Goal: Communication & Community: Answer question/provide support

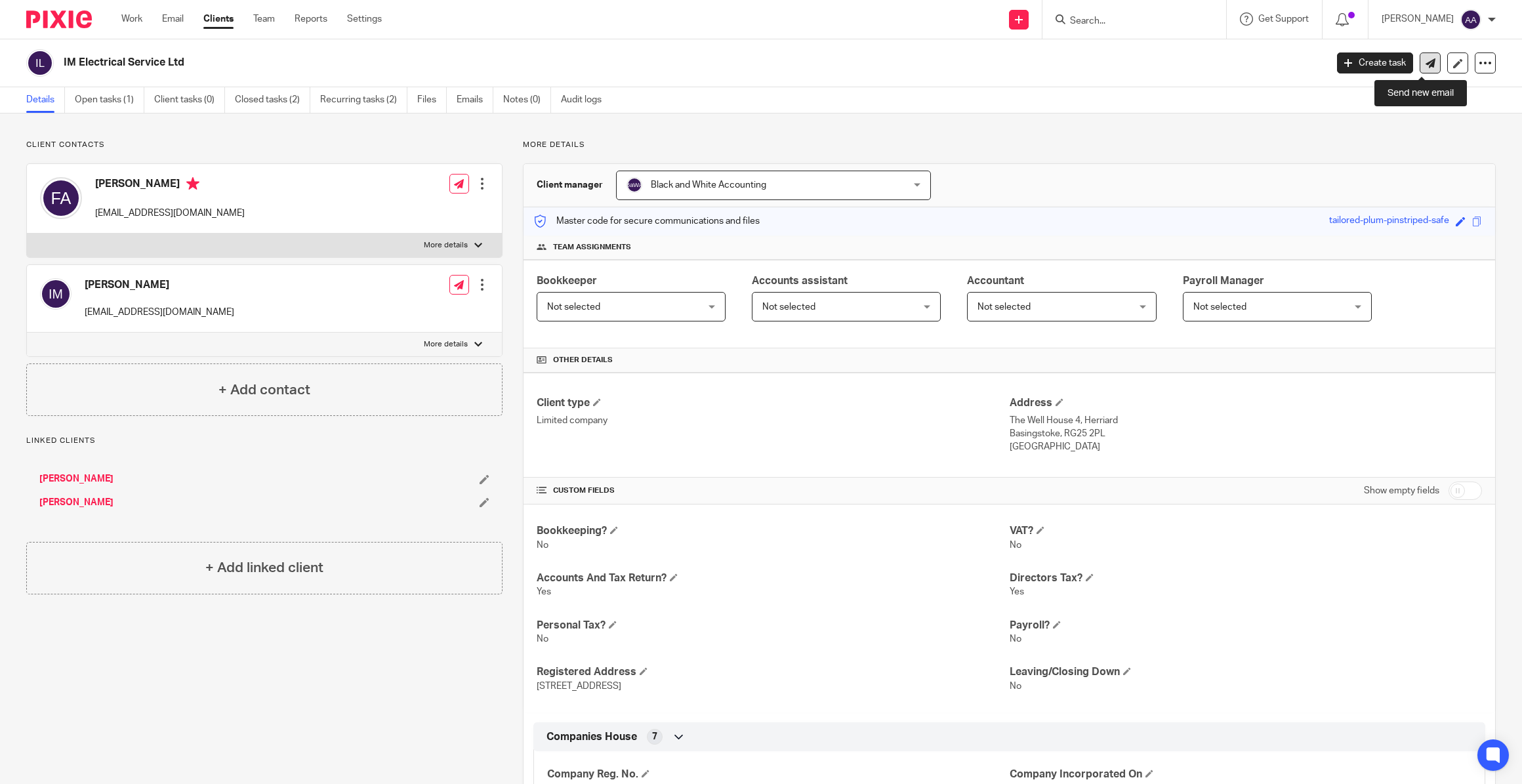
click at [1421, 57] on link at bounding box center [1431, 63] width 21 height 21
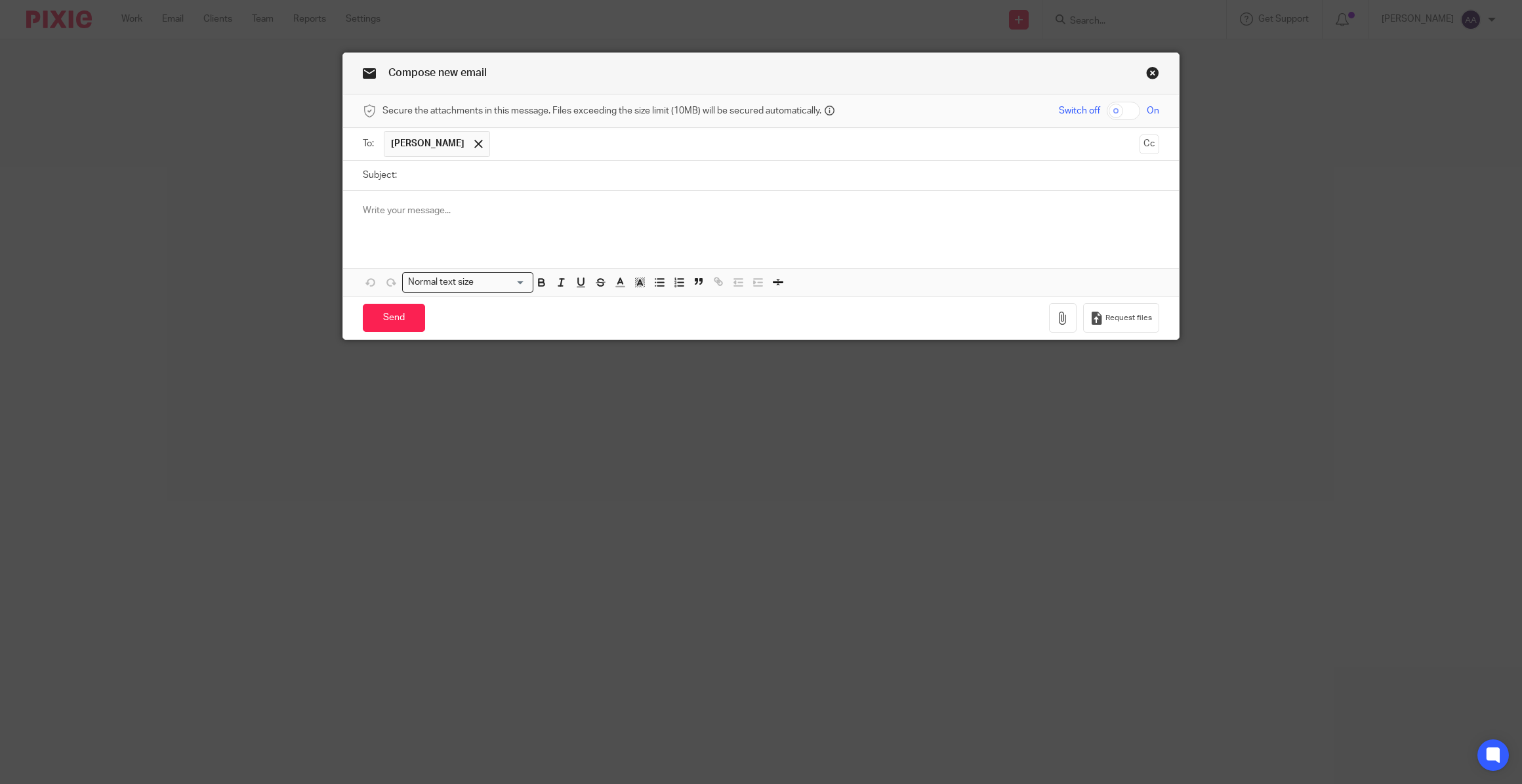
click at [690, 181] on input "Subject:" at bounding box center [781, 175] width 756 height 29
type input "IM Electrical company closure"
click at [603, 198] on div at bounding box center [761, 217] width 836 height 51
drag, startPoint x: 455, startPoint y: 171, endPoint x: 448, endPoint y: 192, distance: 22.1
click at [450, 179] on input "IM Electrical company closure" at bounding box center [781, 175] width 756 height 29
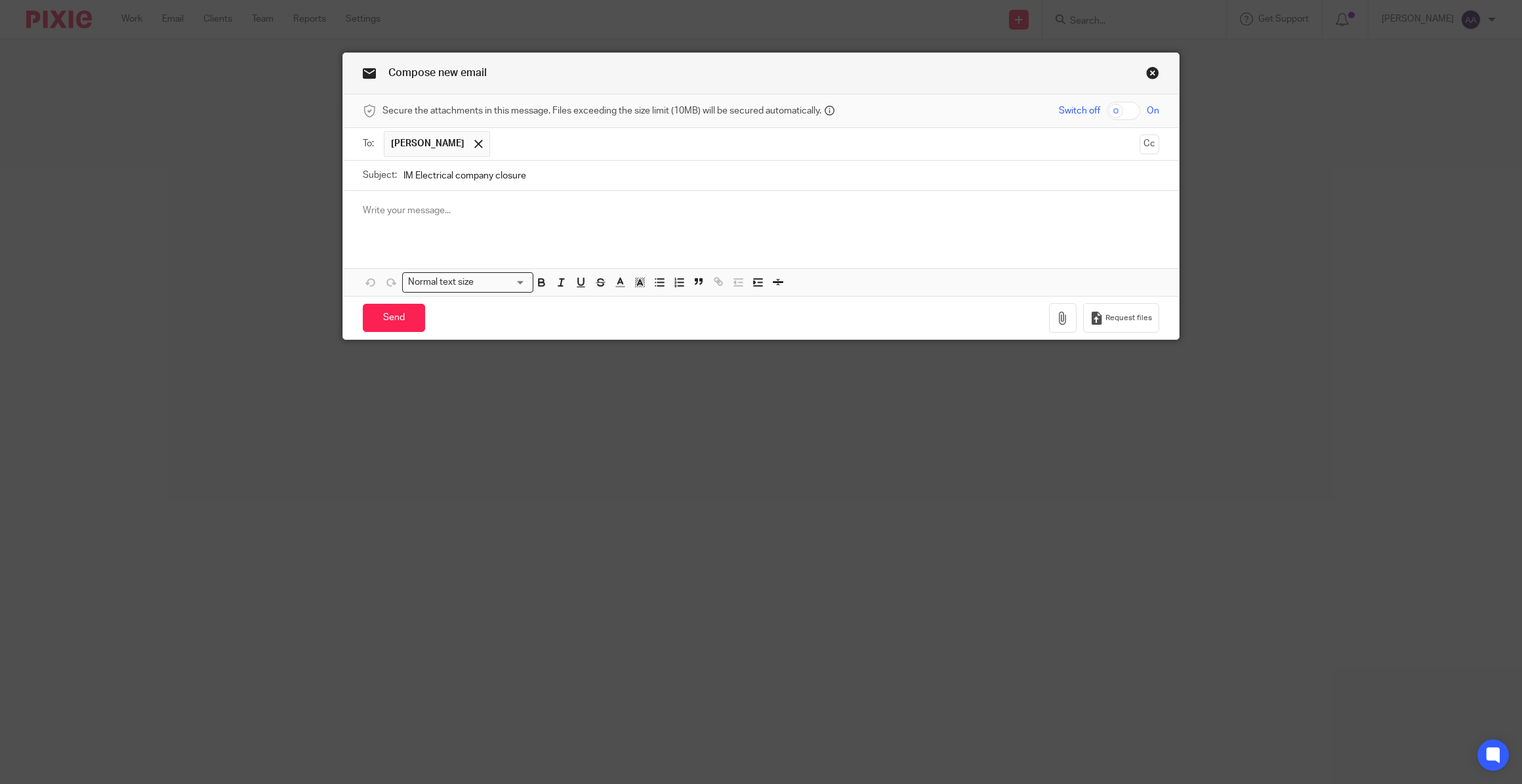
click at [421, 217] on p at bounding box center [761, 210] width 796 height 13
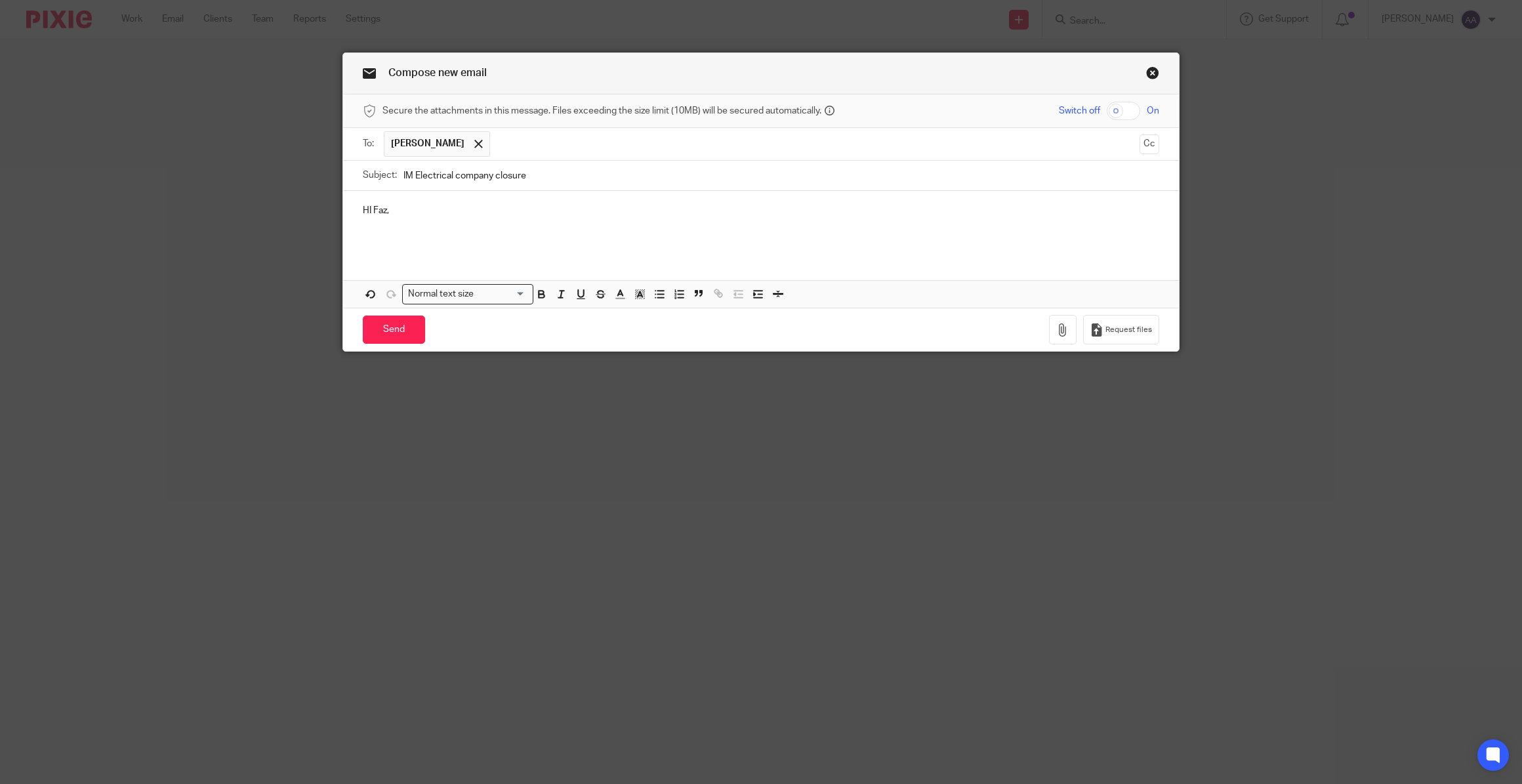
click at [366, 208] on p "HI Faz," at bounding box center [761, 210] width 796 height 13
click at [424, 210] on p "Hi Faz," at bounding box center [761, 210] width 796 height 13
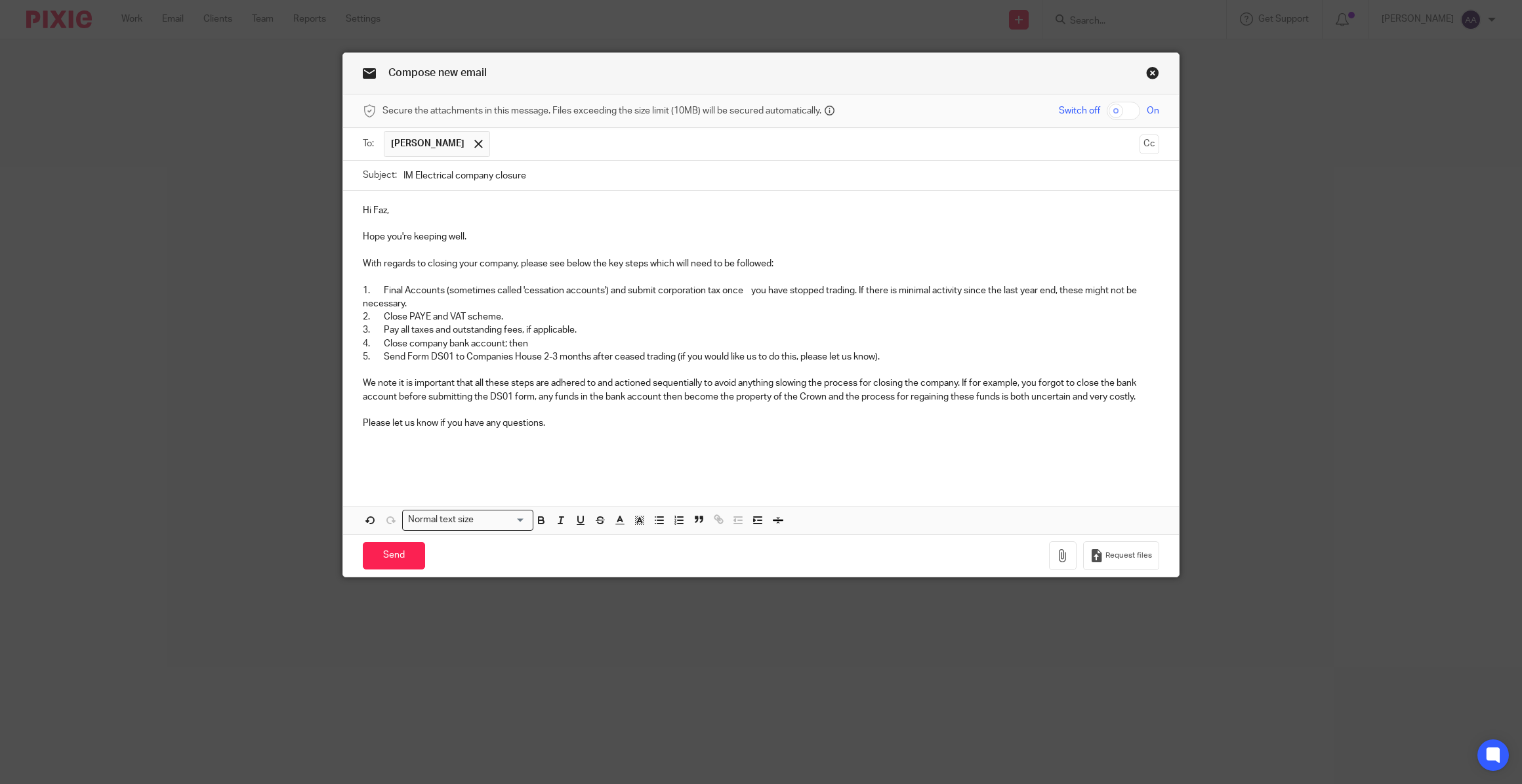
click at [749, 288] on p "1. Final Accounts (sometimes called 'cessation accounts') and submit corporatio…" at bounding box center [761, 297] width 796 height 27
click at [356, 300] on div "Hi Faz, Hope you're keeping well. With regards to closing your company, please …" at bounding box center [761, 335] width 836 height 288
click at [604, 287] on p "1. Final Accounts (sometimes called 'cessation accounts') and submit corporatio…" at bounding box center [761, 297] width 796 height 27
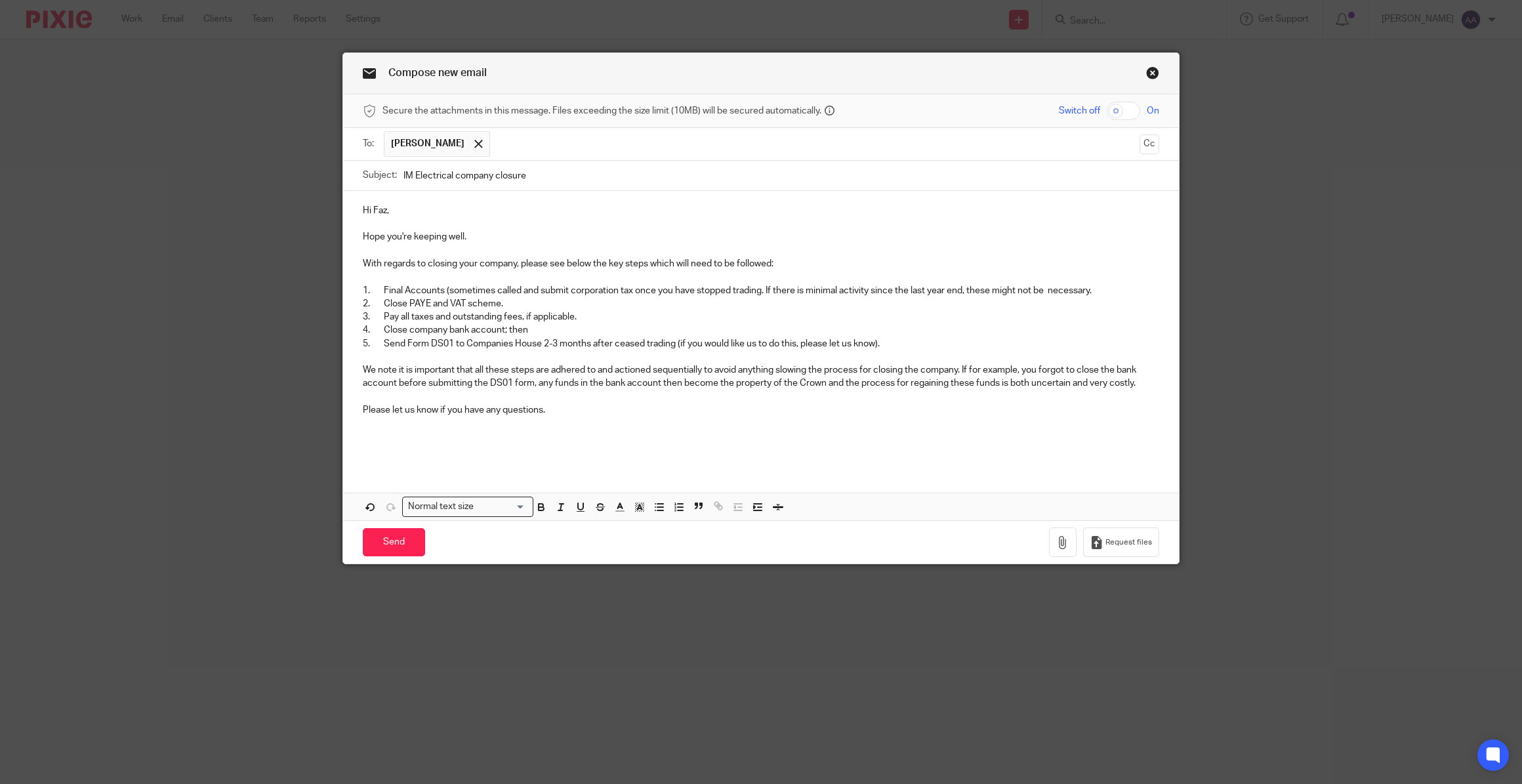
click at [499, 302] on p "2. Close PAYE and VAT scheme." at bounding box center [761, 303] width 796 height 13
click at [624, 318] on p "3. Pay all taxes and outstanding fees, if applicable." at bounding box center [761, 316] width 796 height 13
click at [575, 325] on p "4. Close company bank account; then" at bounding box center [761, 329] width 796 height 13
drag, startPoint x: 672, startPoint y: 343, endPoint x: 448, endPoint y: 343, distance: 224.0
click at [448, 343] on p "5. Send Form DS01 to Companies House 2-3 months after ceased trading (if you wo…" at bounding box center [761, 343] width 796 height 13
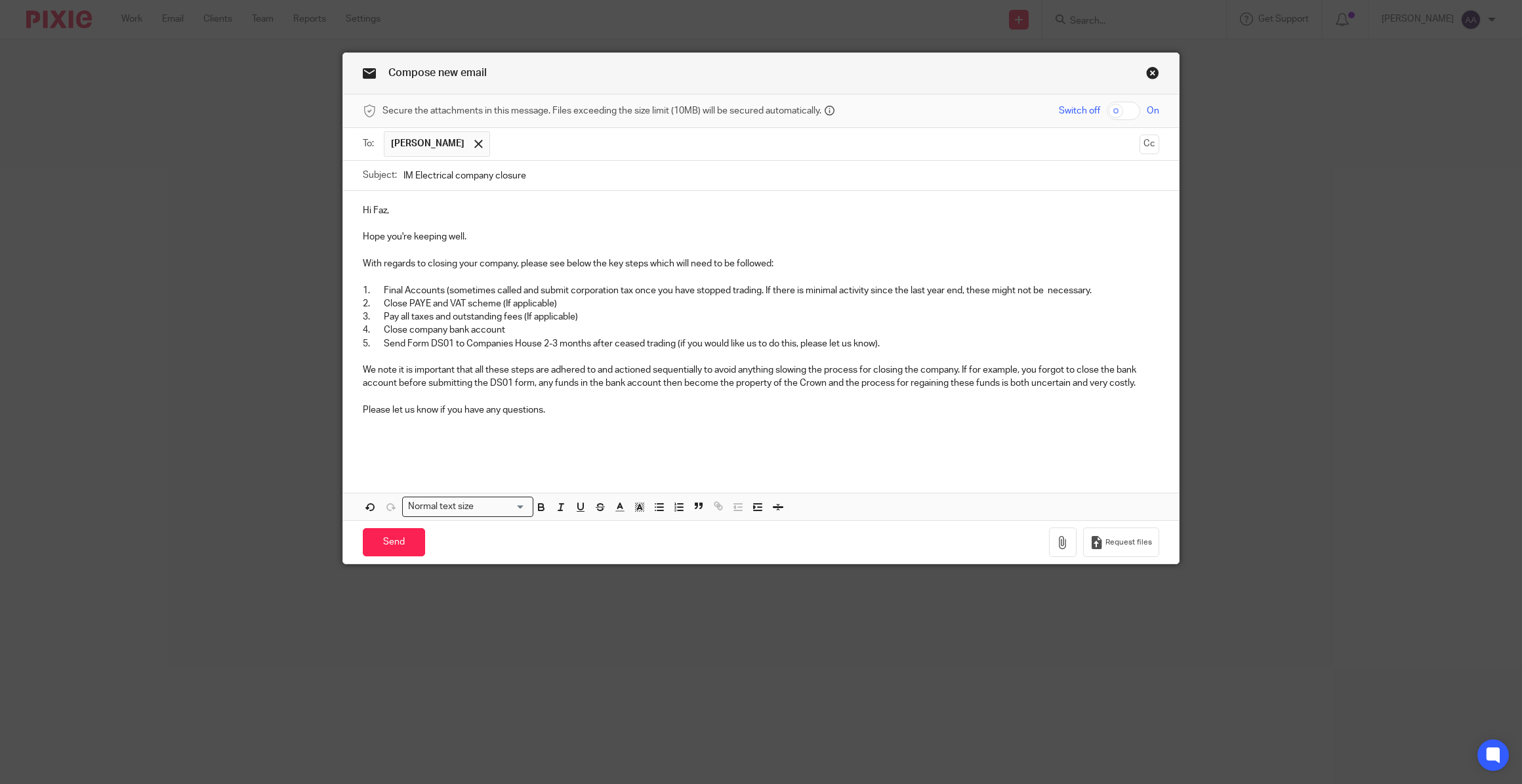
click at [383, 343] on p "5. Send Form DS01 to Companies House 2-3 months after ceased trading (if you wo…" at bounding box center [761, 343] width 796 height 13
click at [379, 343] on p "5. Send Form DS01 to Companies House 2-3 months after ceased trading (if you wo…" at bounding box center [761, 343] width 796 height 13
click at [436, 343] on p "5. We will then Send Form DS01 to Companies House 2-3 months after ceased tradi…" at bounding box center [761, 343] width 796 height 13
drag, startPoint x: 936, startPoint y: 338, endPoint x: 729, endPoint y: 346, distance: 207.2
click at [734, 347] on p "5. We will then send Form DS01 to Companies House 2-3 months after ceased tradi…" at bounding box center [761, 343] width 796 height 13
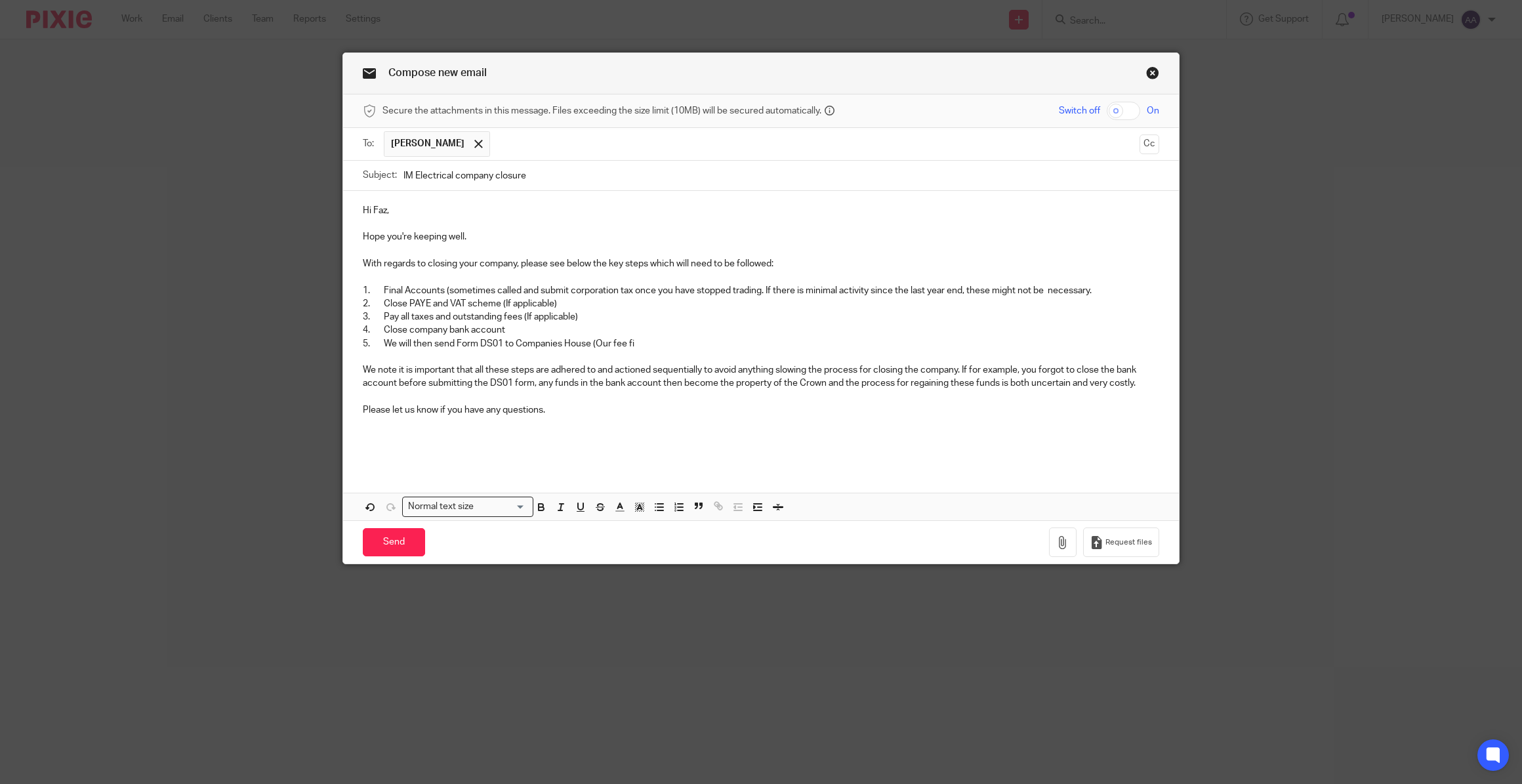
click at [431, 343] on p "5. We will then send Form DS01 to Companies House (Our fee fi" at bounding box center [761, 343] width 796 height 13
click at [724, 350] on p at bounding box center [761, 356] width 796 height 13
click at [720, 334] on p "4. Close company bank account" at bounding box center [761, 329] width 796 height 13
click at [719, 334] on p "4. Close company bank account" at bounding box center [761, 329] width 796 height 13
click at [714, 340] on p "5. We will then prepare and send Form DS01 to Companies House (Our fee fi" at bounding box center [761, 343] width 796 height 13
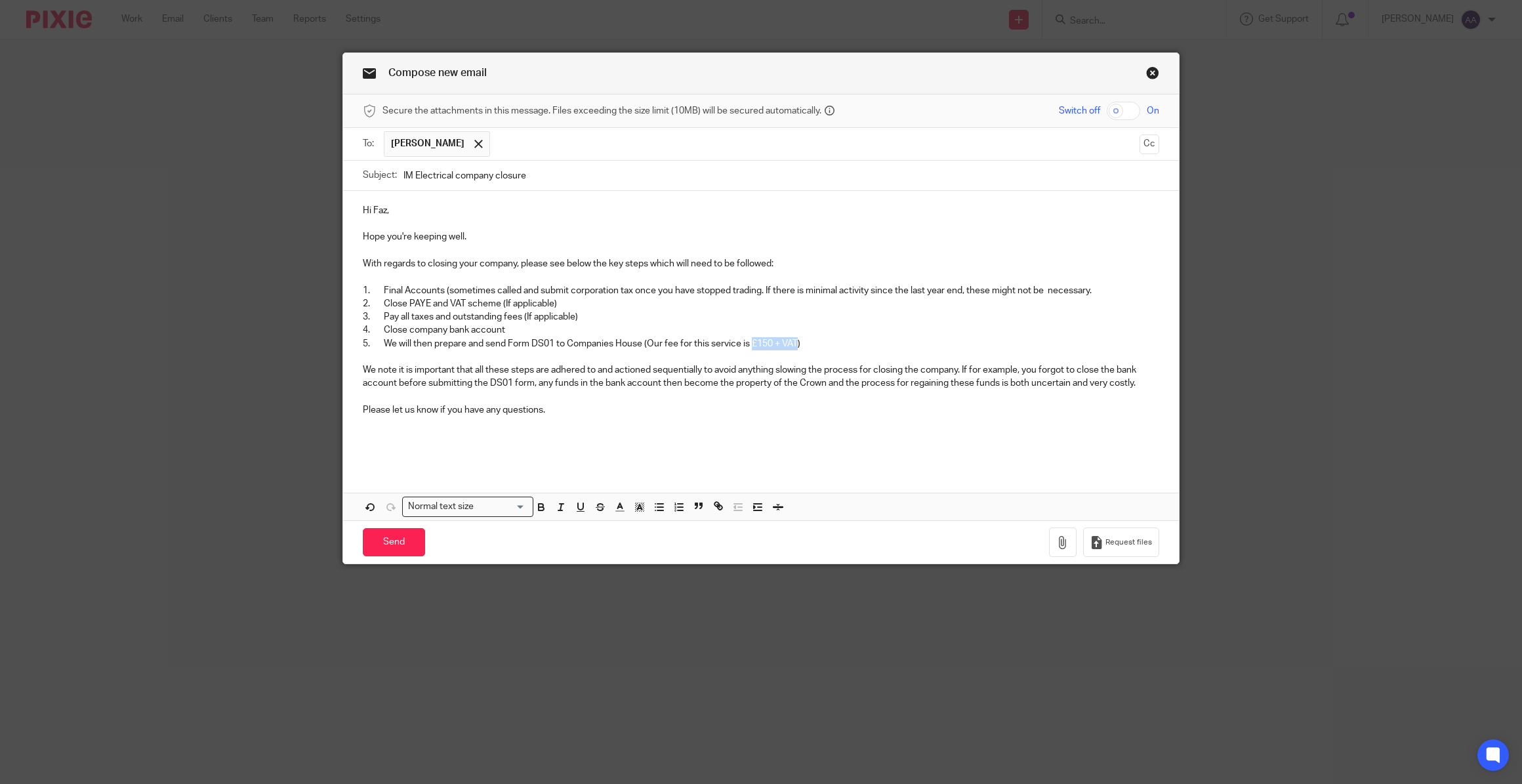
drag, startPoint x: 750, startPoint y: 340, endPoint x: 795, endPoint y: 339, distance: 45.0
click at [795, 339] on p "5. We will then prepare and send Form DS01 to Companies House (Our fee for this…" at bounding box center [761, 343] width 796 height 13
click at [535, 501] on icon "button" at bounding box center [541, 507] width 12 height 12
click at [624, 432] on p at bounding box center [761, 435] width 796 height 13
drag, startPoint x: 520, startPoint y: 316, endPoint x: 590, endPoint y: 314, distance: 70.0
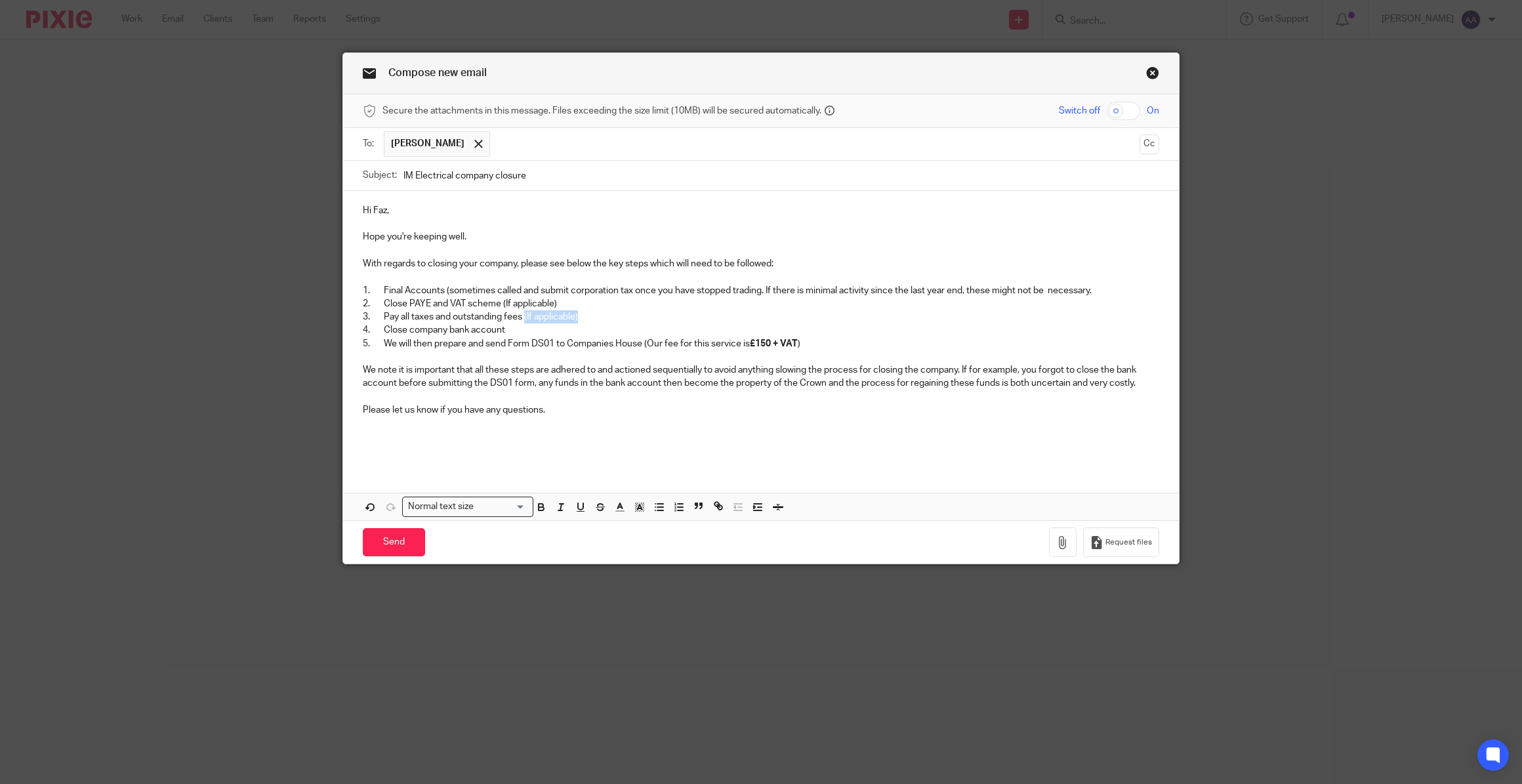
click at [590, 314] on p "3. Pay all taxes and outstanding fees (If applicable)" at bounding box center [761, 316] width 796 height 13
click at [536, 485] on div "Hi Faz, Hope you're keeping well. With regards to closing your company, please …" at bounding box center [761, 355] width 836 height 329
click at [538, 503] on icon "button" at bounding box center [541, 507] width 12 height 12
click at [550, 318] on strong "(If applicable)" at bounding box center [552, 317] width 60 height 9
drag, startPoint x: 499, startPoint y: 303, endPoint x: 579, endPoint y: 306, distance: 80.1
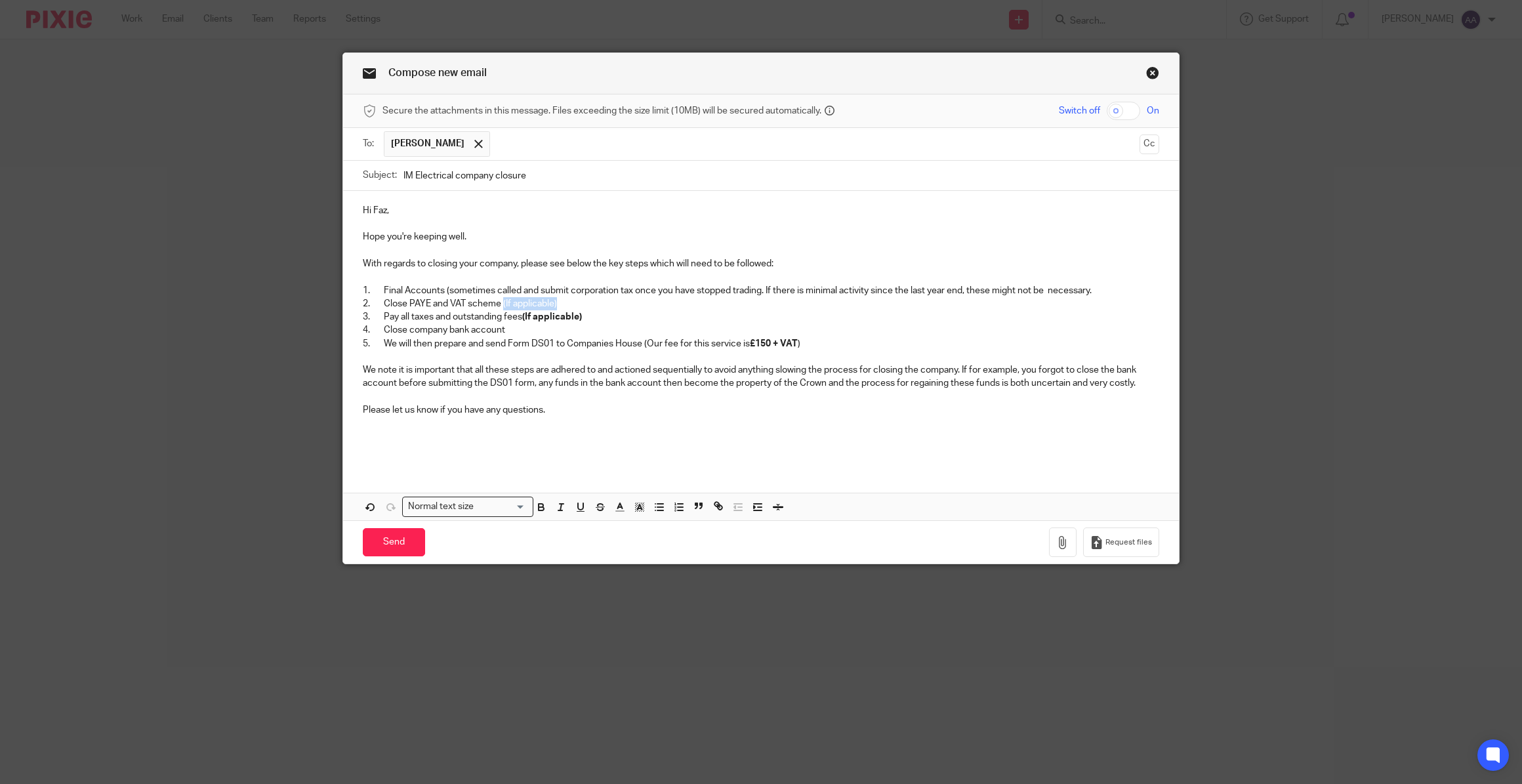
click at [579, 306] on p "2. Close PAYE and VAT scheme (If applicable)" at bounding box center [761, 303] width 796 height 13
click at [535, 509] on icon "button" at bounding box center [541, 507] width 12 height 12
click at [530, 461] on div "Hi Faz, Hope you're keeping well. With regards to closing your company, please …" at bounding box center [761, 328] width 836 height 275
click at [516, 334] on p "4. Close company bank account" at bounding box center [761, 329] width 796 height 13
click at [596, 322] on p "3. Pay all taxes and outstanding fees (If applicable)" at bounding box center [761, 316] width 796 height 13
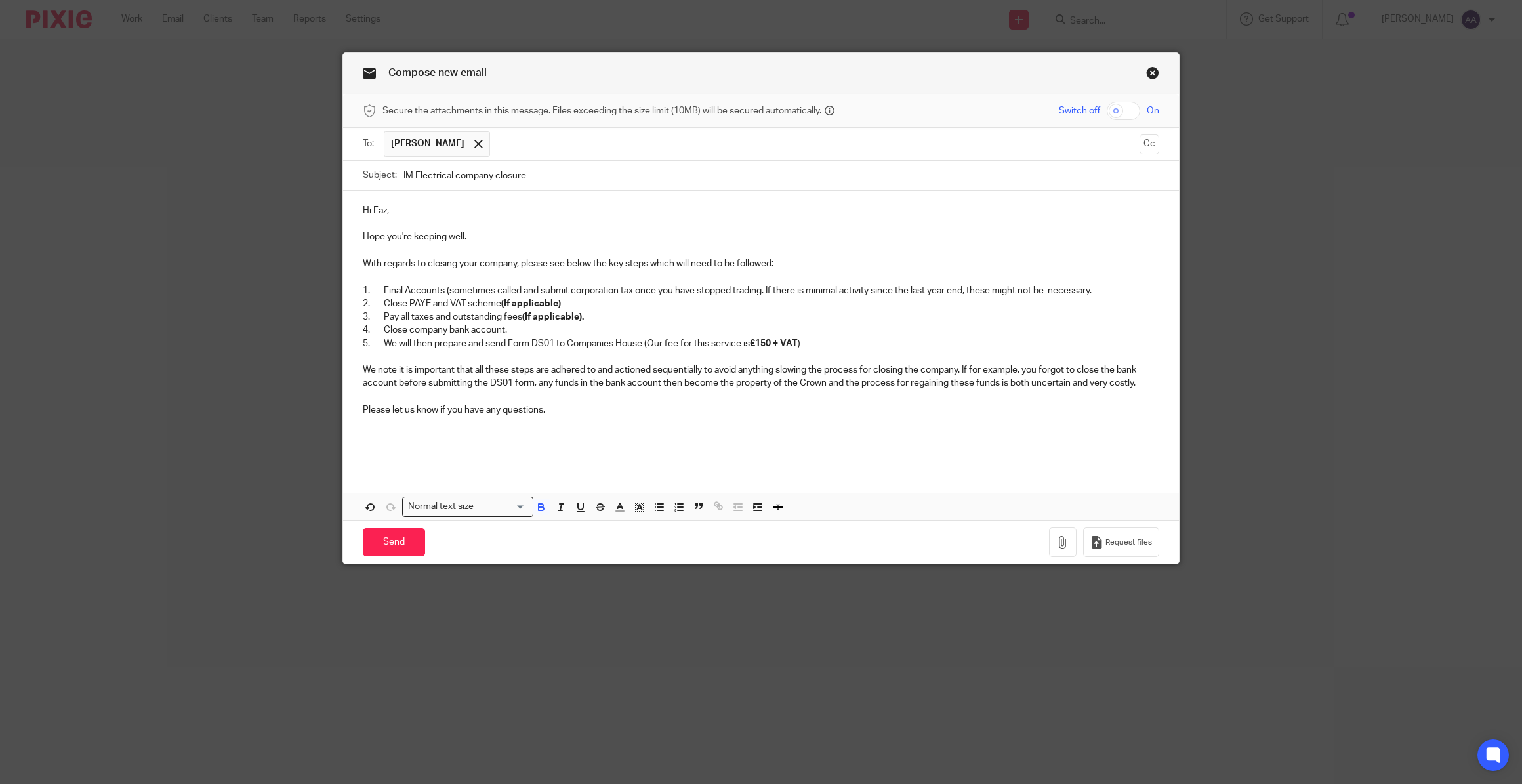
click at [604, 298] on p "2. Close PAYE and VAT scheme (If applicable)" at bounding box center [761, 303] width 796 height 13
click at [748, 340] on p "5. We will then prepare and send Form DS01 to Companies House (Our fee for this…" at bounding box center [761, 343] width 796 height 13
click at [589, 415] on p "Please let us know if you have any questions." at bounding box center [761, 409] width 796 height 13
click at [532, 421] on p at bounding box center [761, 423] width 796 height 13
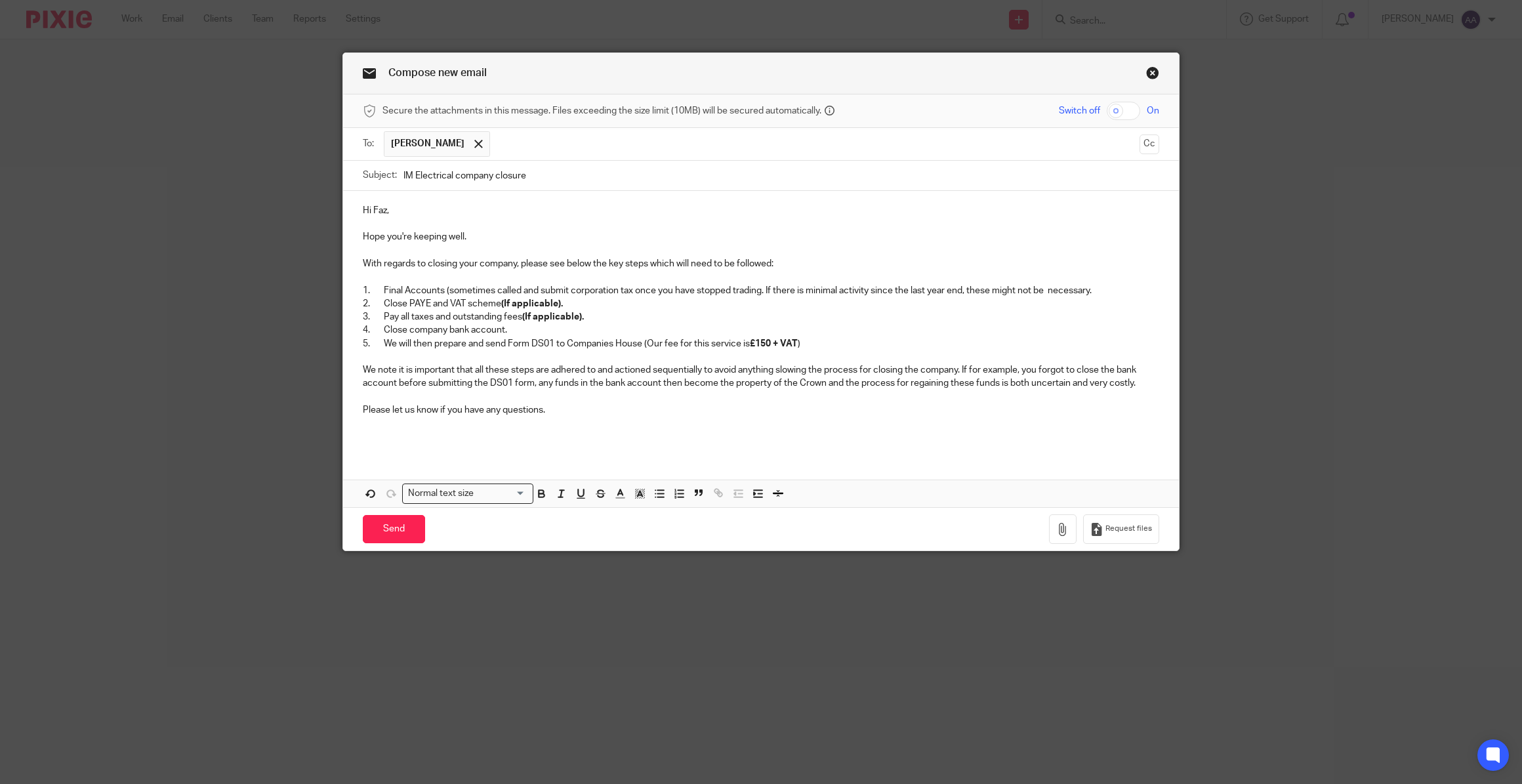
click at [363, 423] on p at bounding box center [761, 423] width 796 height 13
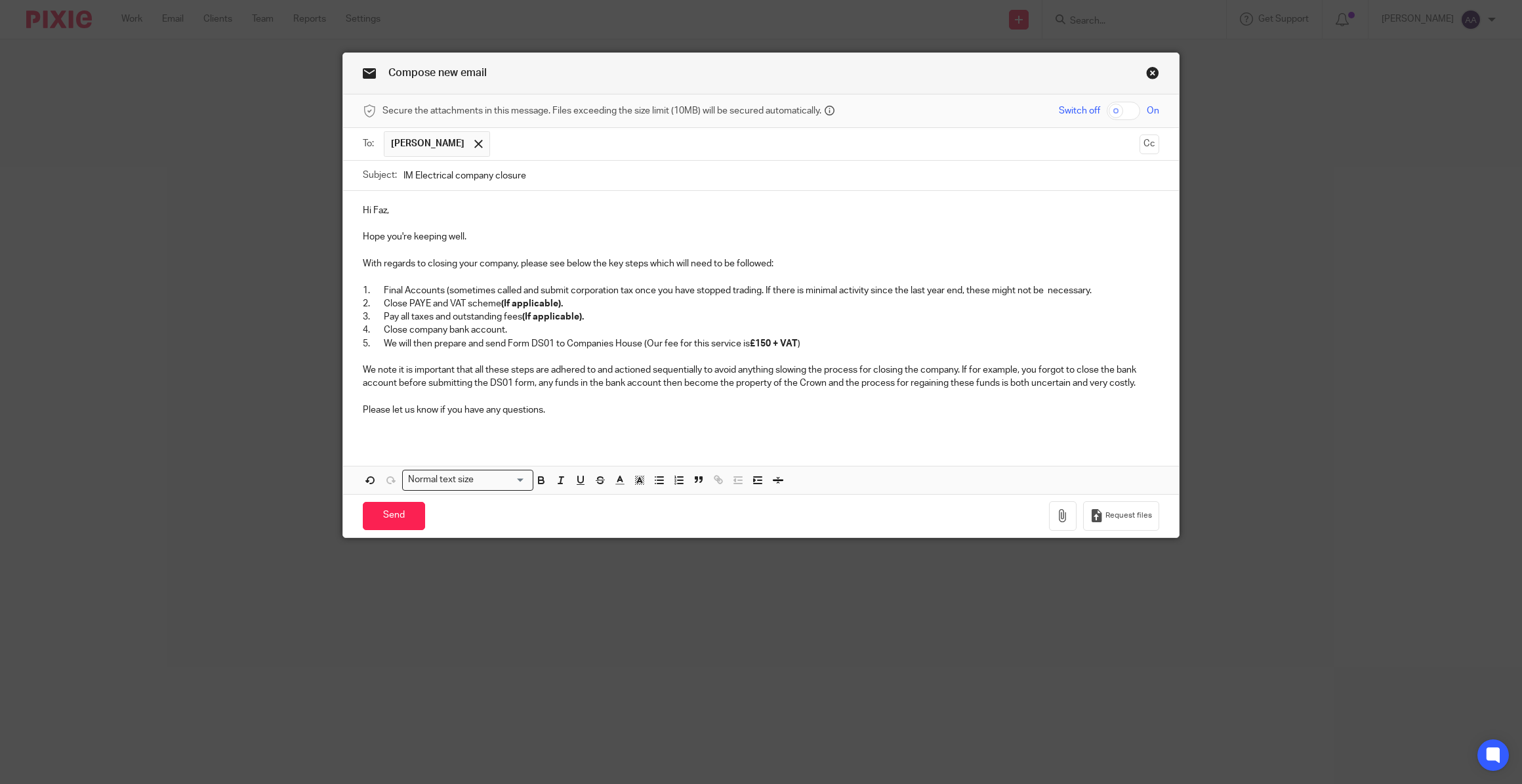
click at [374, 423] on p at bounding box center [761, 423] width 796 height 13
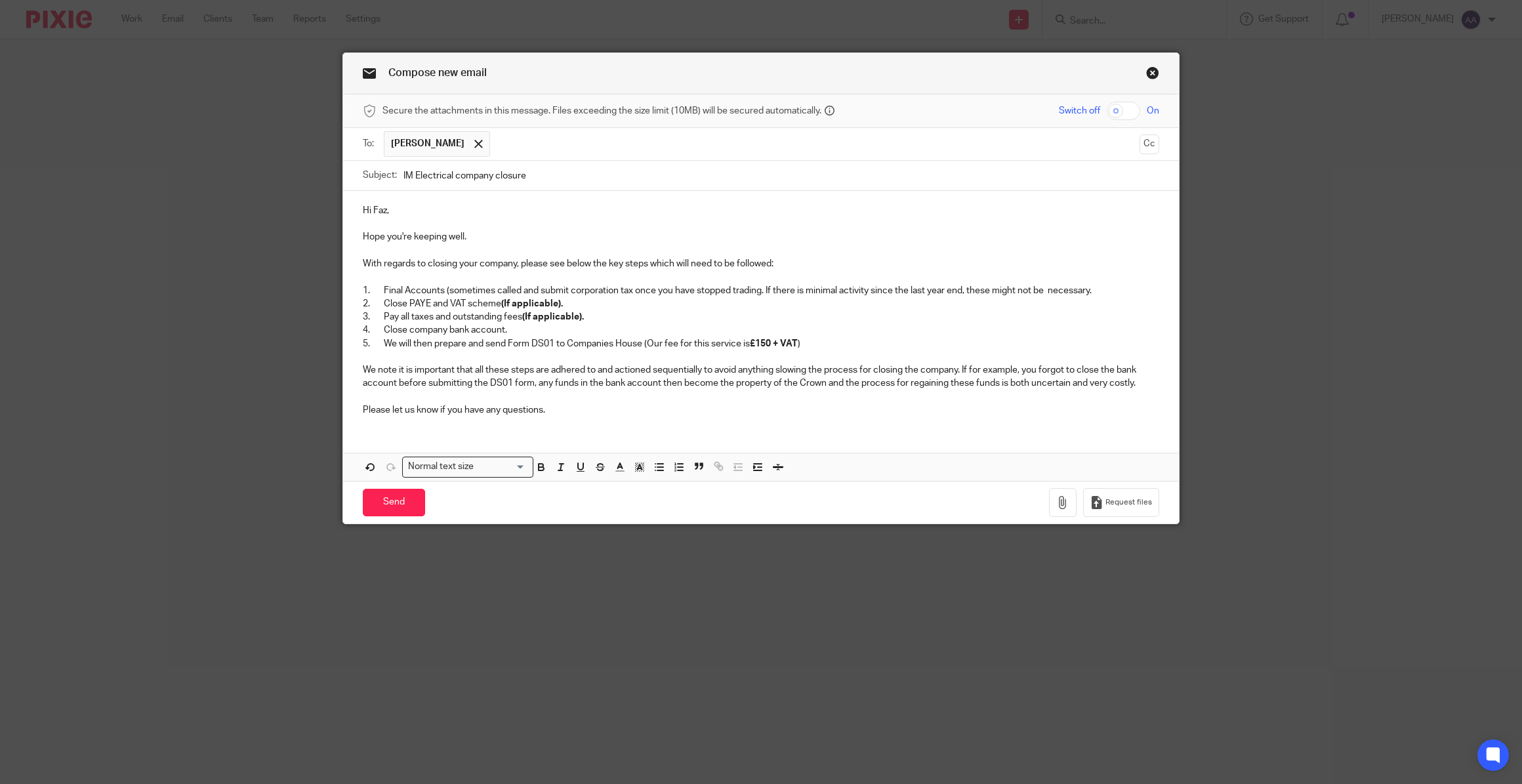
click at [367, 425] on div "Hi Faz, Hope you're keeping well. With regards to closing your company, please …" at bounding box center [761, 309] width 836 height 235
click at [614, 399] on p at bounding box center [761, 396] width 796 height 13
click at [600, 408] on p "Please let us know if you have any questions." at bounding box center [761, 409] width 796 height 13
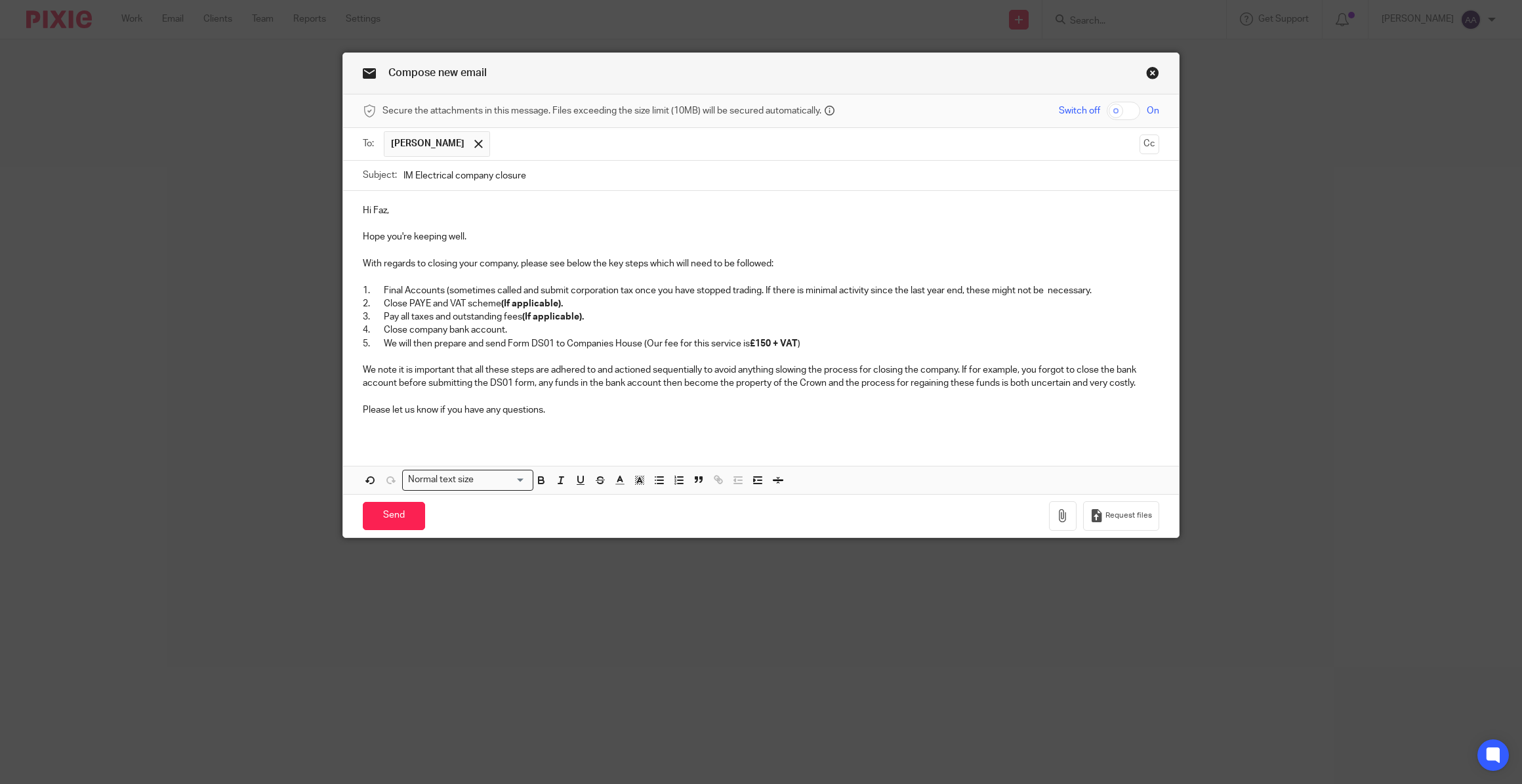
click at [1115, 291] on p "1. Final Accounts (sometimes called and submit corporation tax once you have st…" at bounding box center [761, 290] width 796 height 13
drag, startPoint x: 1095, startPoint y: 291, endPoint x: 1154, endPoint y: 291, distance: 59.0
click at [1154, 291] on p "1. Final Accounts (sometimes called and submit corporation tax once you have st…" at bounding box center [761, 290] width 796 height 13
click at [539, 480] on icon "button" at bounding box center [541, 481] width 5 height 3
click at [550, 426] on p at bounding box center [761, 423] width 796 height 13
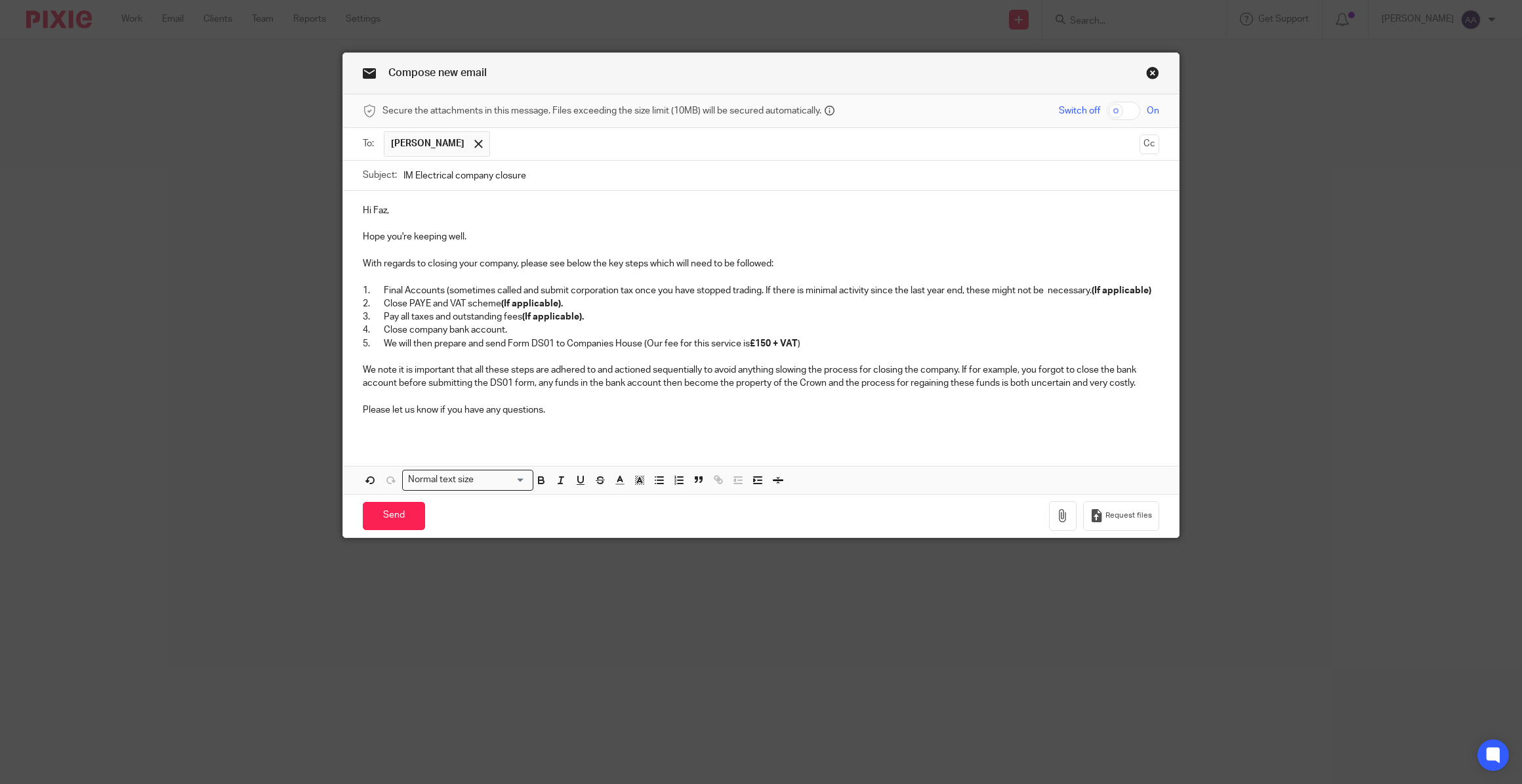
click at [573, 408] on p "Please let us know if you have any questions." at bounding box center [761, 409] width 796 height 13
click at [363, 418] on p at bounding box center [761, 423] width 796 height 13
click at [394, 514] on input "Send" at bounding box center [394, 515] width 63 height 28
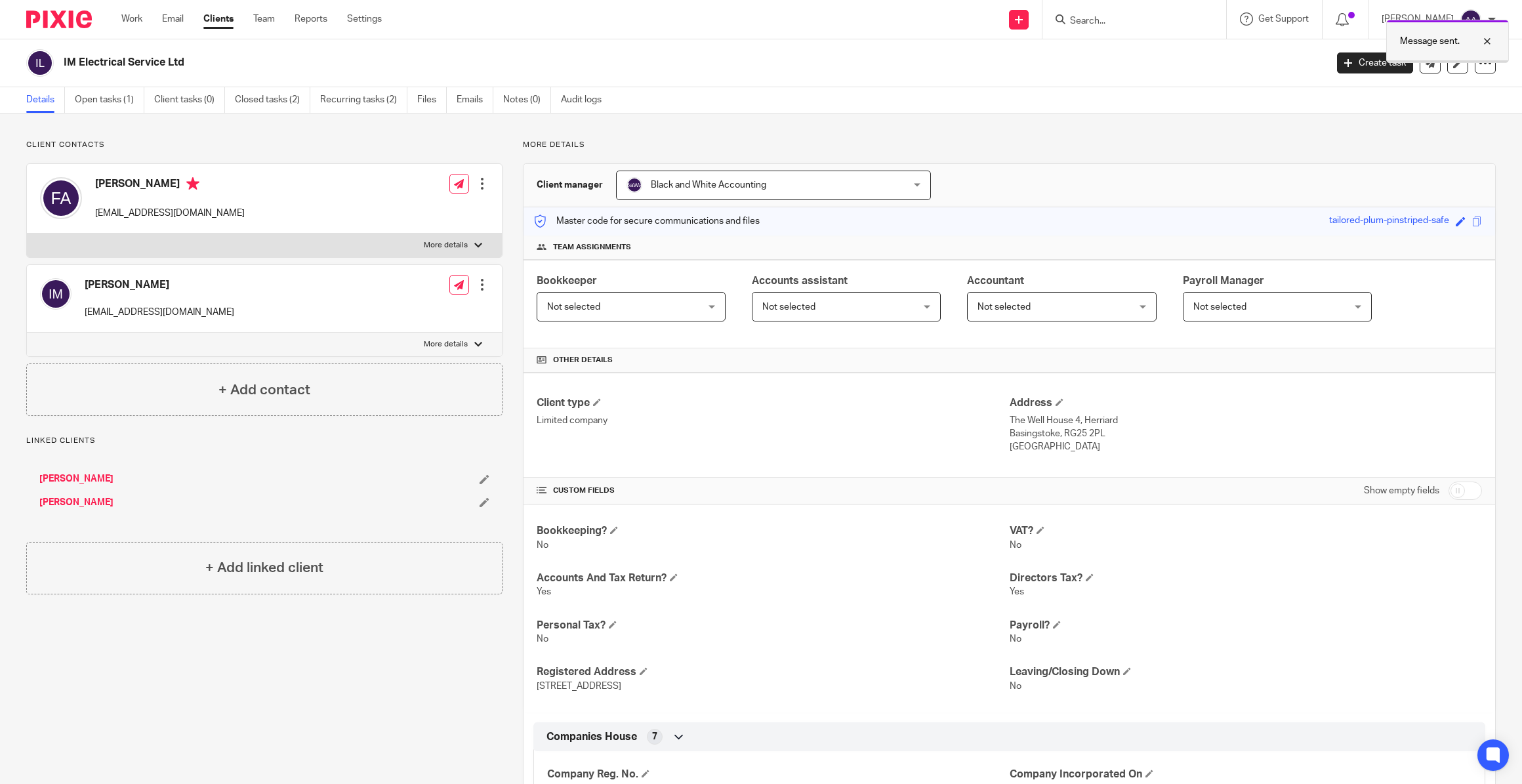
click at [1488, 39] on div at bounding box center [1477, 41] width 35 height 16
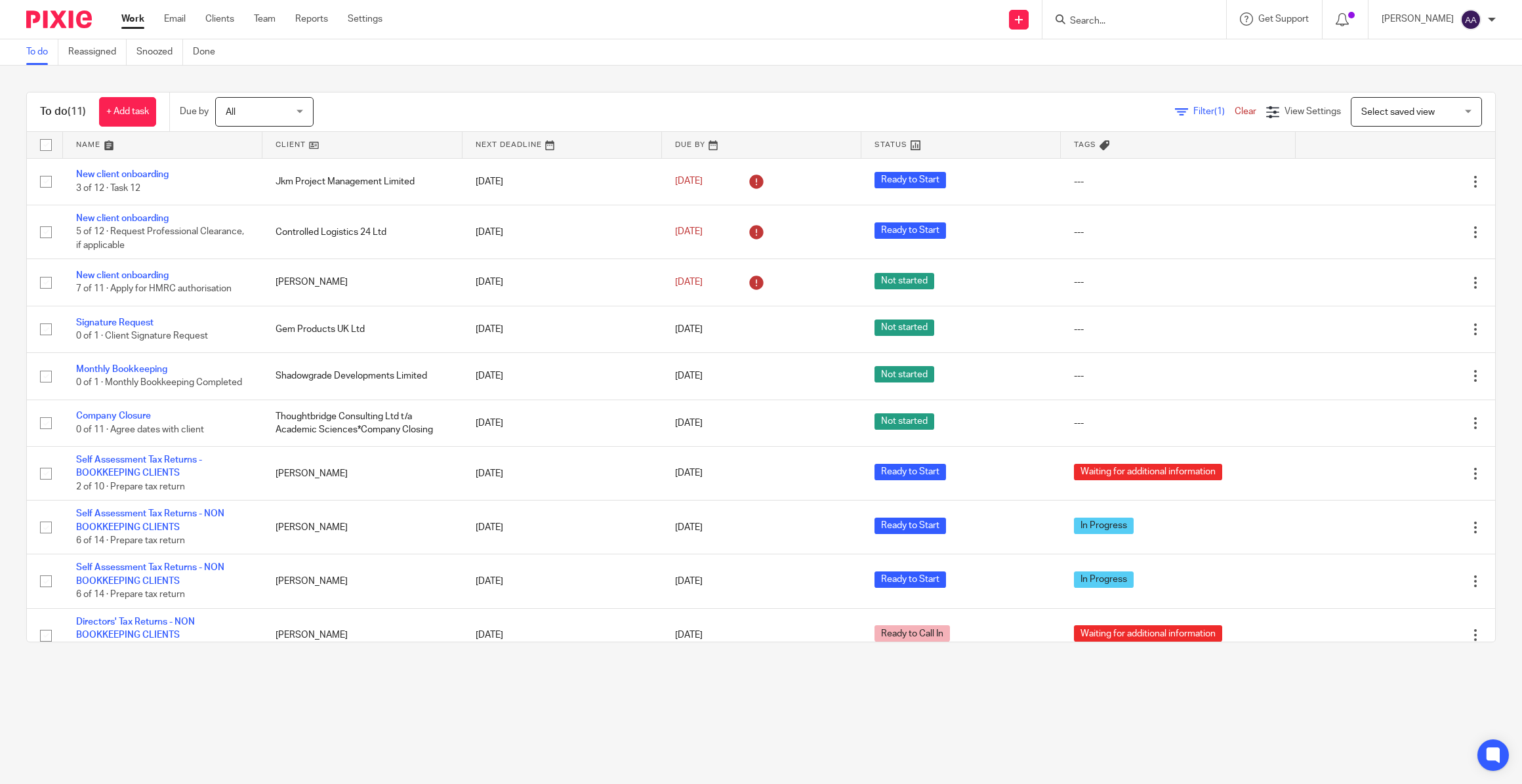
click at [1157, 19] on input "Search" at bounding box center [1128, 22] width 118 height 12
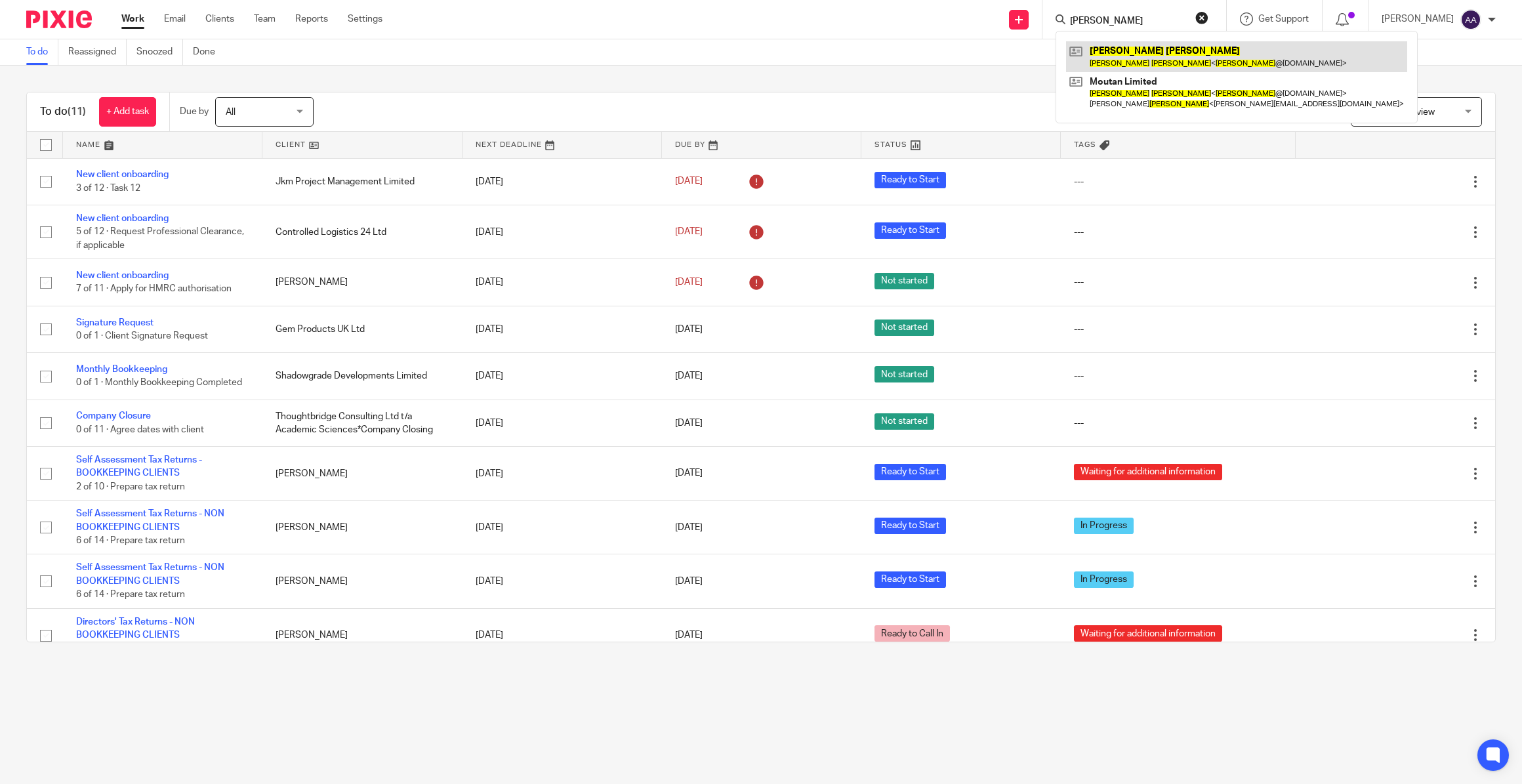
type input "jason allen"
click at [1109, 58] on link at bounding box center [1237, 57] width 341 height 30
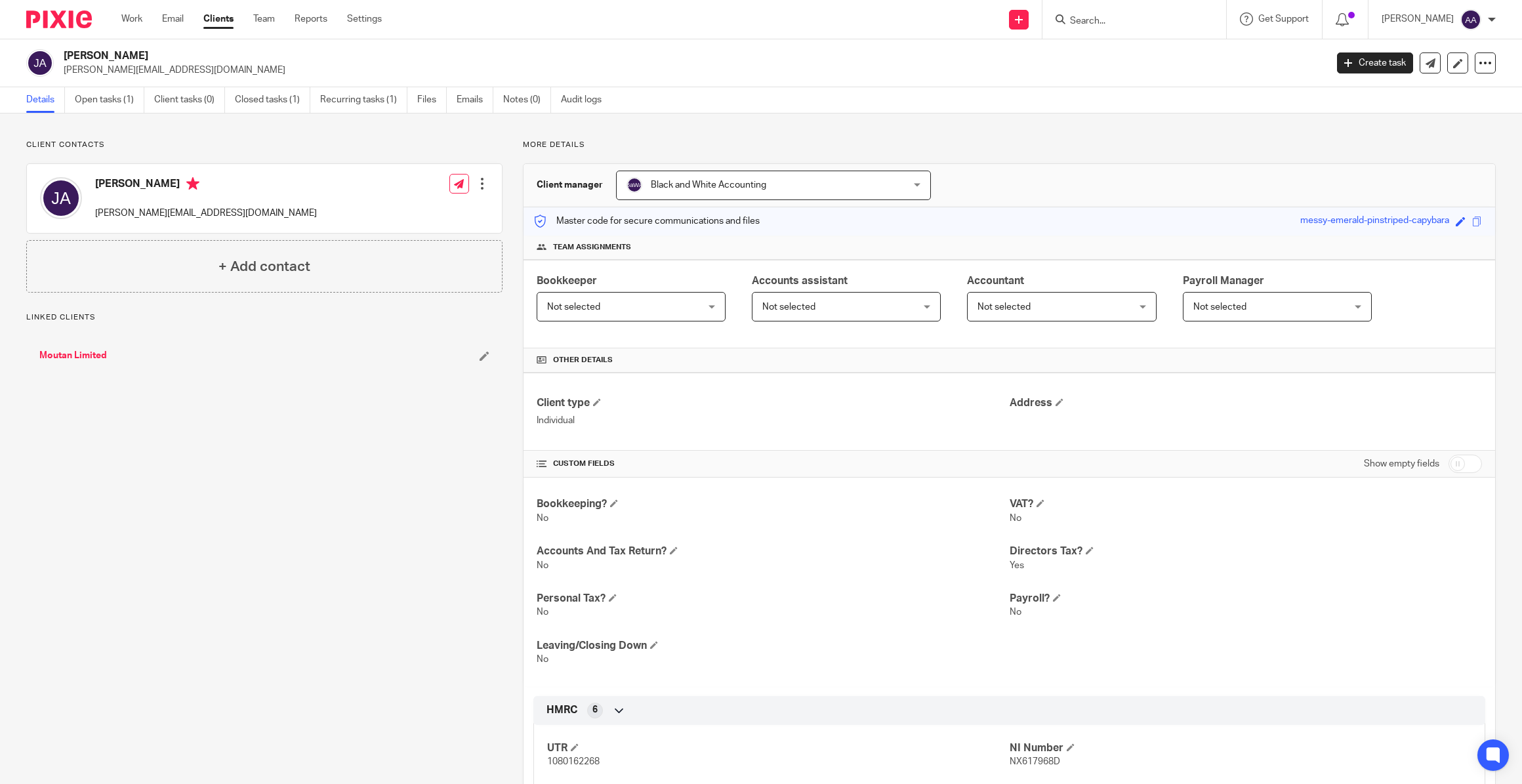
click at [125, 86] on div "Jason Allen jason@moutan.co.uk Create task Update from Companies House Export d…" at bounding box center [761, 63] width 1522 height 48
click at [123, 96] on link "Open tasks (1)" at bounding box center [109, 100] width 69 height 26
